Goal: Task Accomplishment & Management: Manage account settings

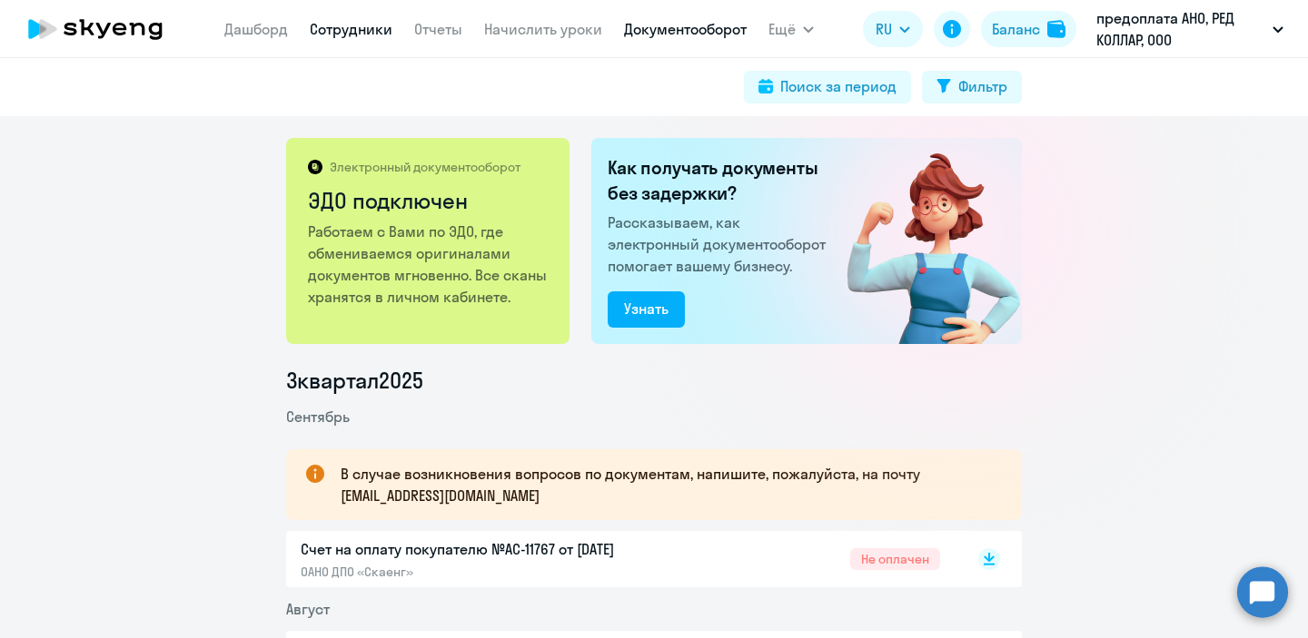
click at [344, 30] on link "Сотрудники" at bounding box center [351, 29] width 83 height 18
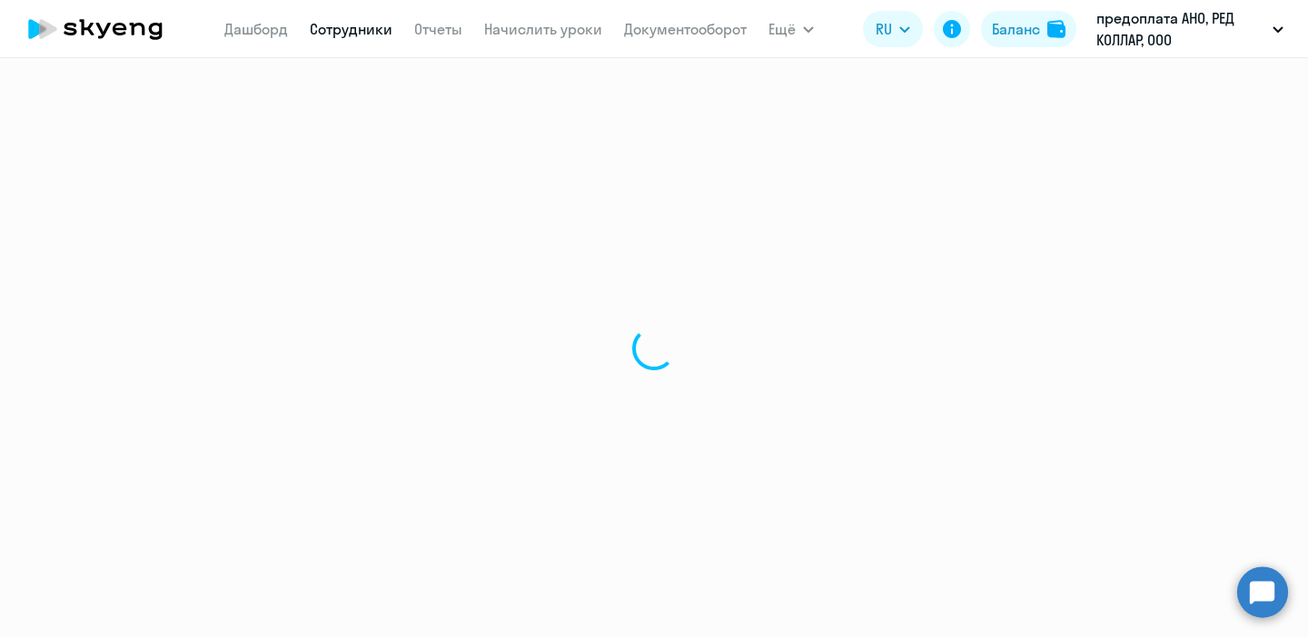
select select "30"
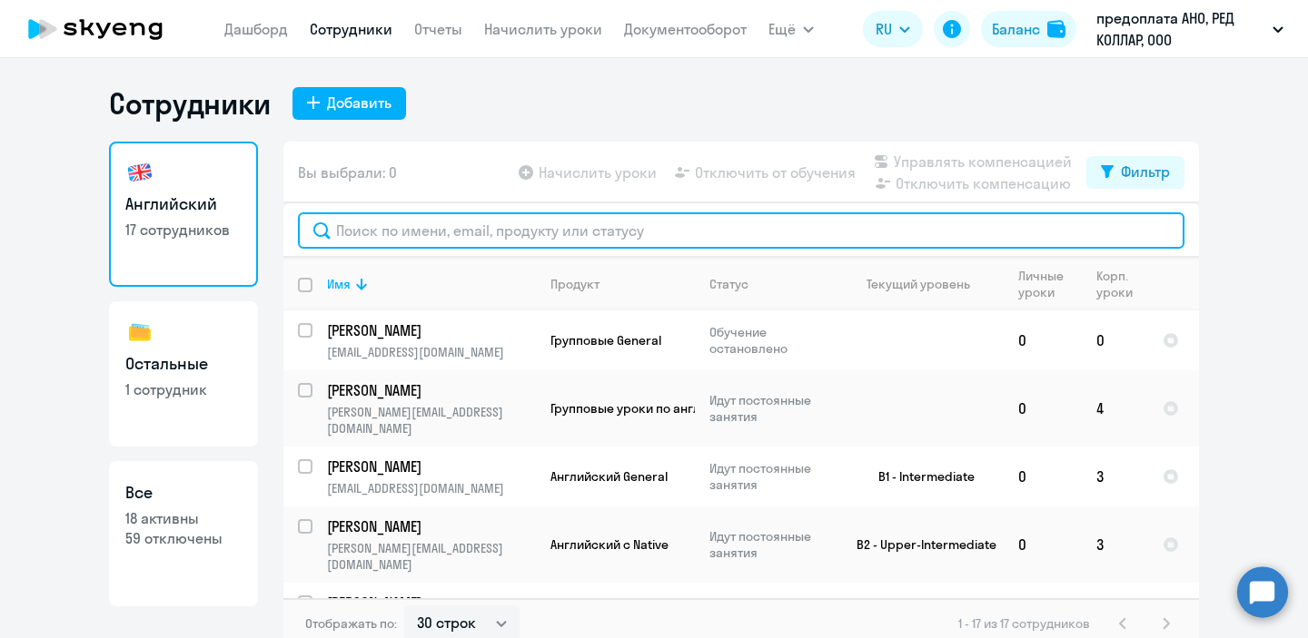
click at [678, 226] on input "text" at bounding box center [741, 231] width 886 height 36
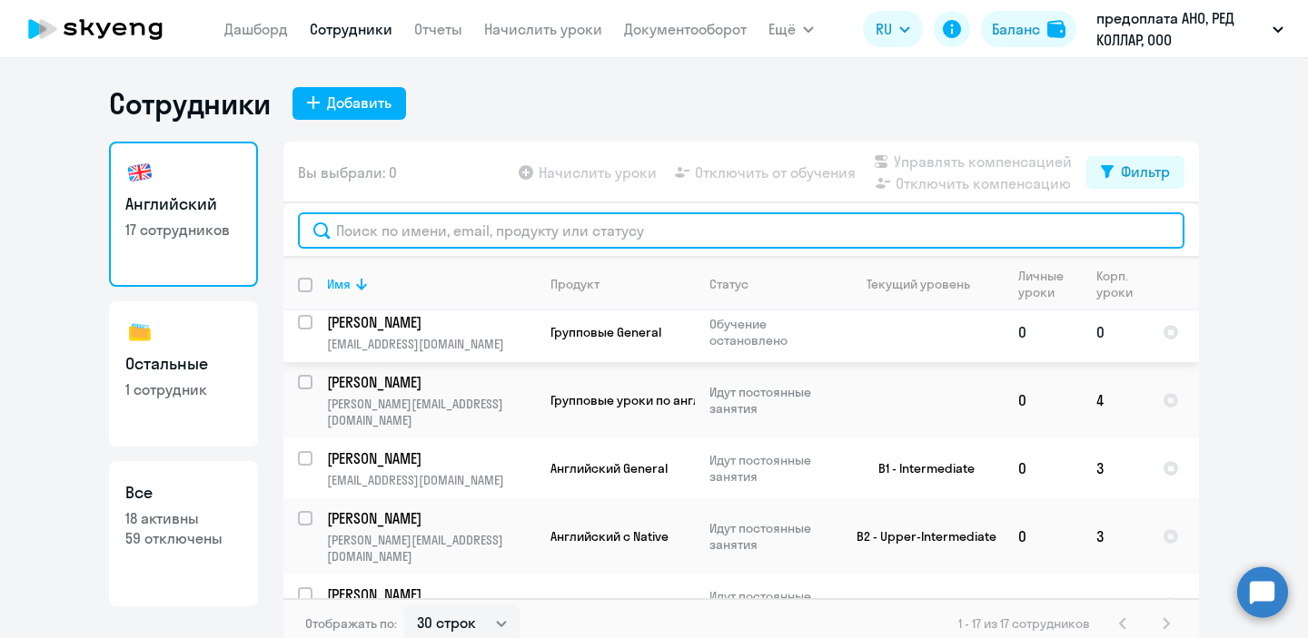
scroll to position [7, 0]
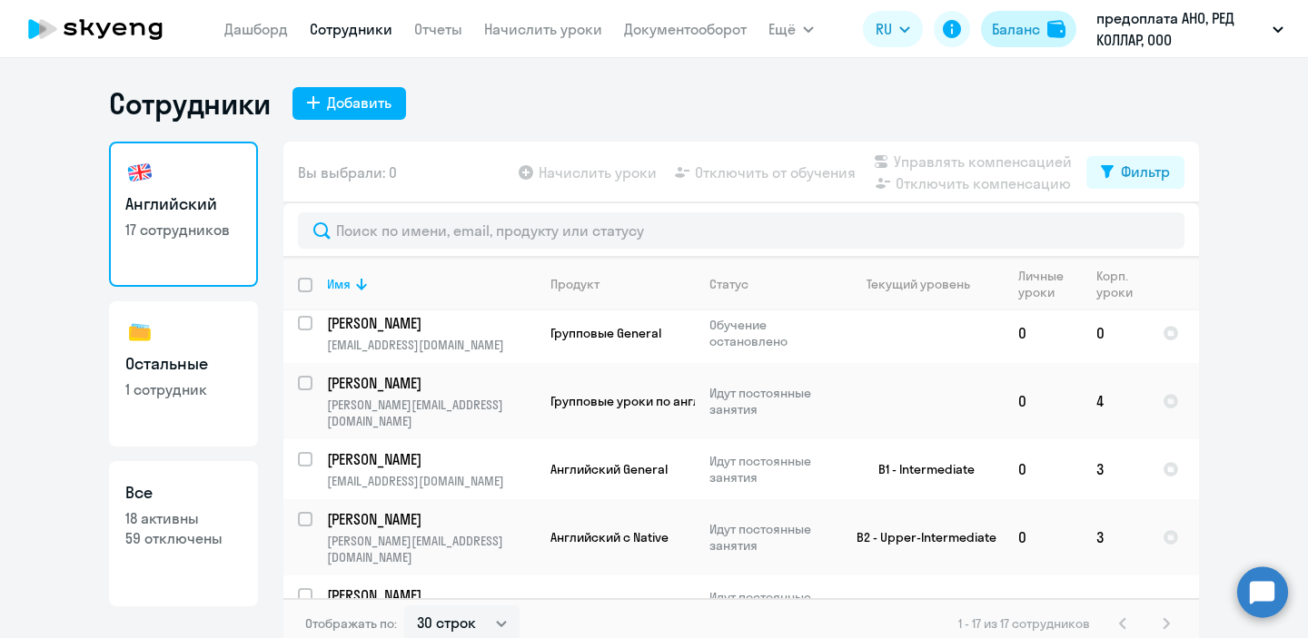
click at [1020, 20] on div "Баланс" at bounding box center [1016, 29] width 48 height 22
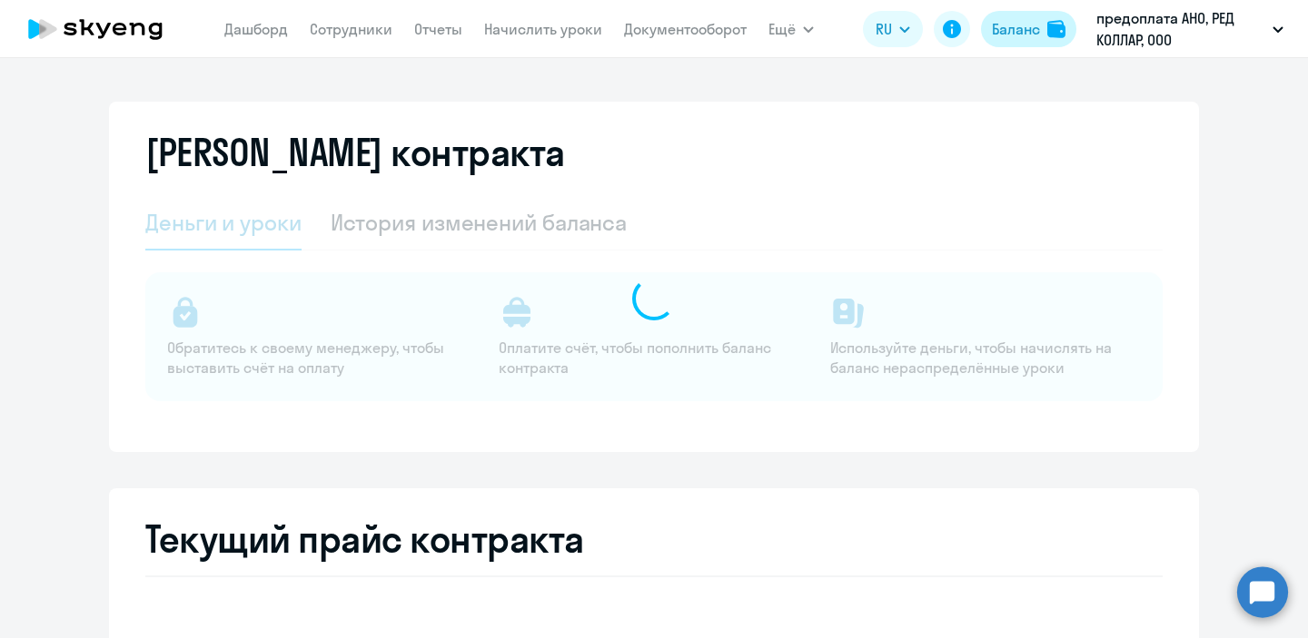
select select "english_adult_not_native_speaker"
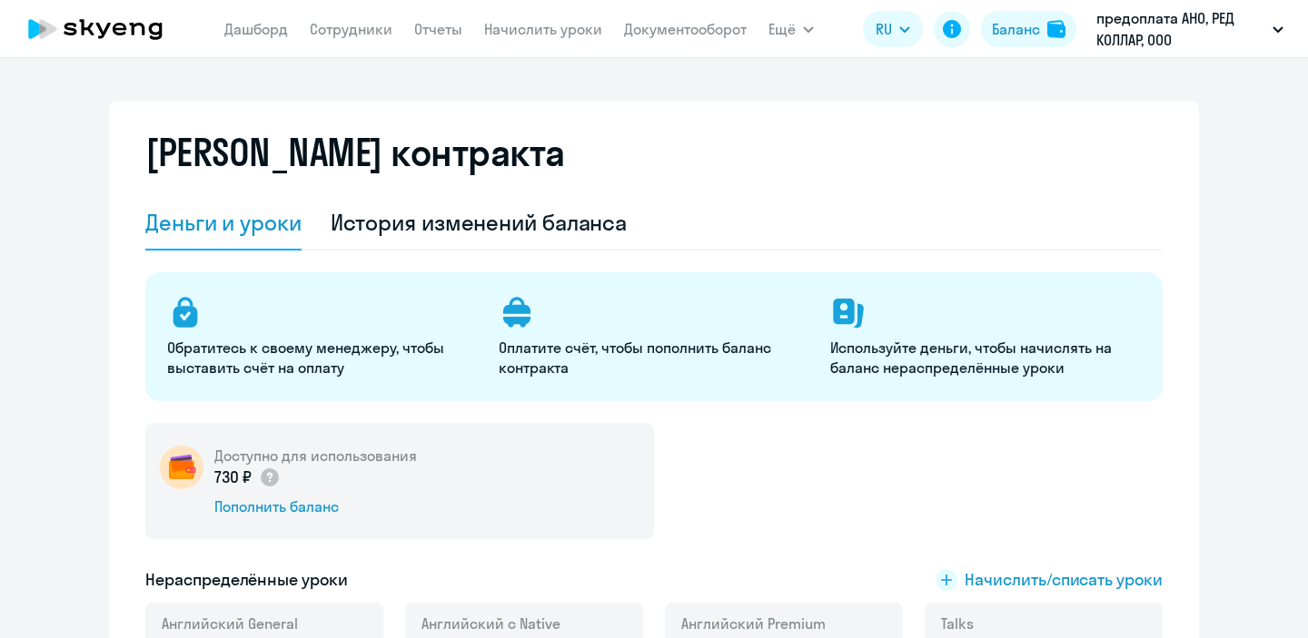
select select "english_adult_not_native_speaker"
click at [1076, 583] on span "Начислить/списать уроки" at bounding box center [1064, 581] width 198 height 24
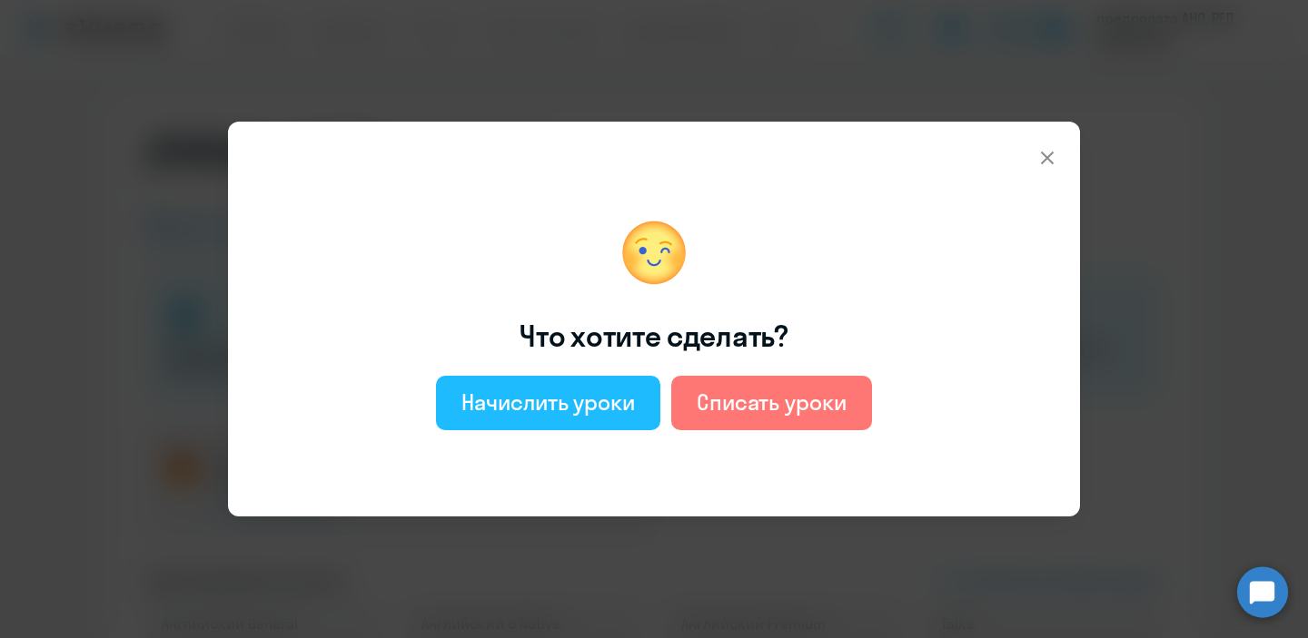
click at [634, 412] on div "Начислить уроки" at bounding box center [547, 402] width 173 height 29
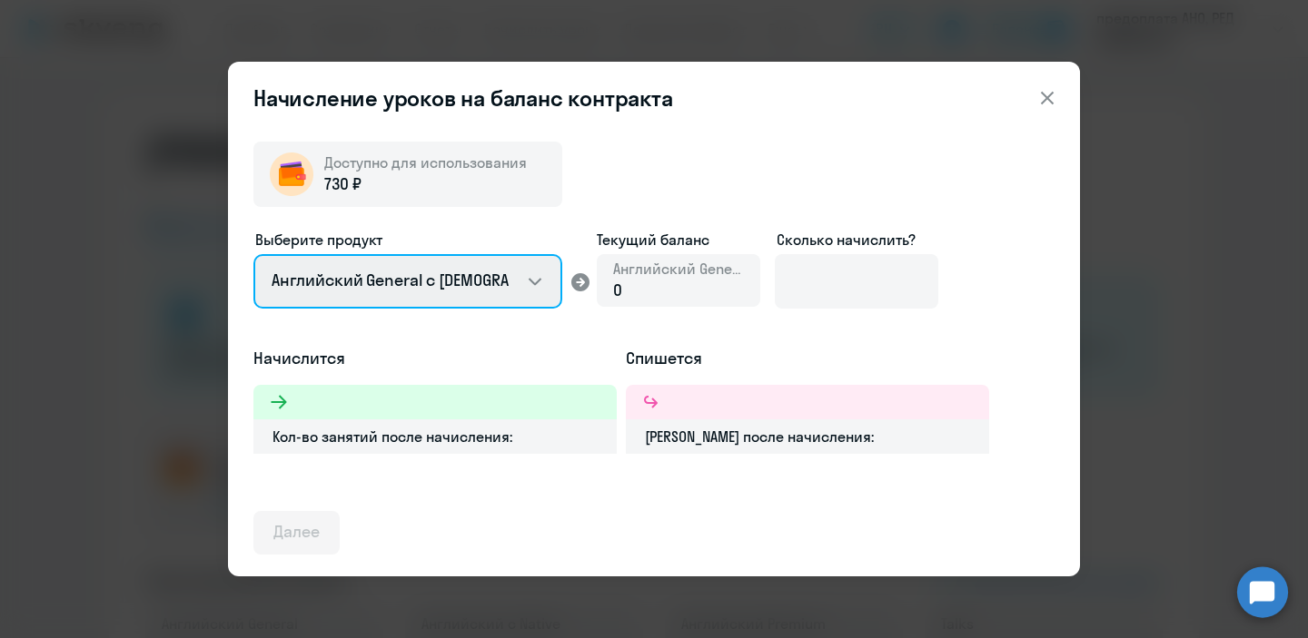
click at [463, 281] on select "Английский General с русскоговорящим преподавателем Английский General с англог…" at bounding box center [407, 281] width 309 height 54
select select "english_adult_not_native_speaker_talks_15min"
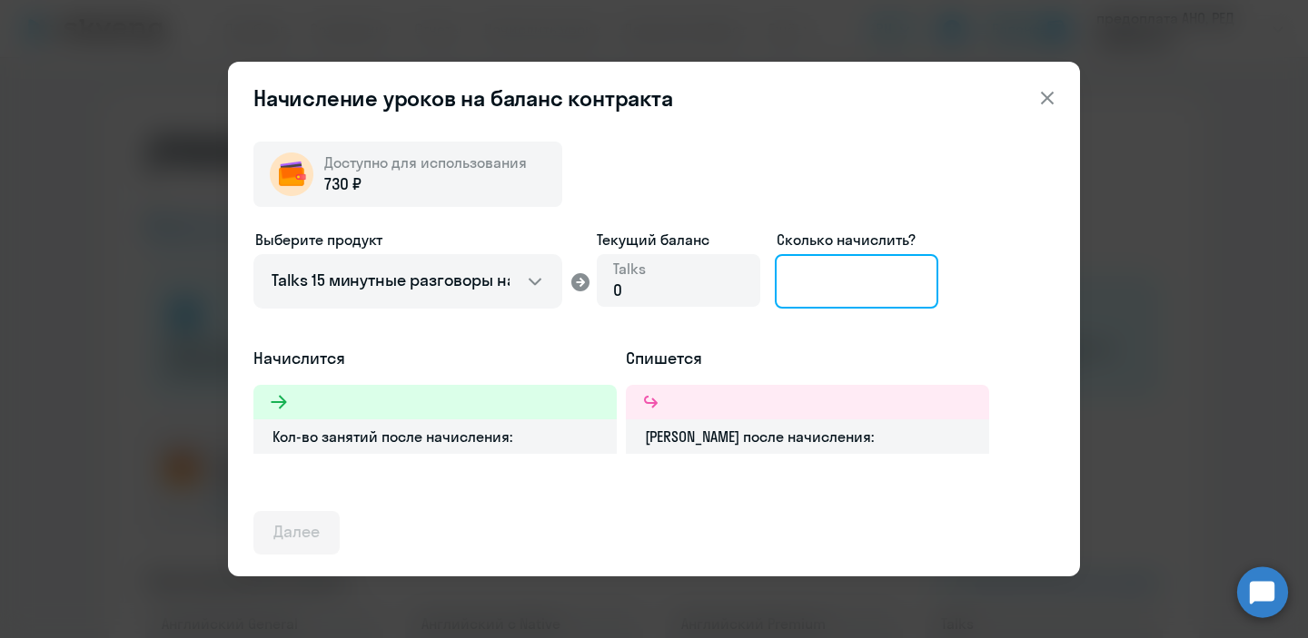
drag, startPoint x: 478, startPoint y: 359, endPoint x: 826, endPoint y: 286, distance: 355.4
click at [826, 286] on input at bounding box center [856, 281] width 163 height 54
type input "1"
click at [1045, 106] on icon at bounding box center [1047, 98] width 22 height 22
